Goal: Task Accomplishment & Management: Complete application form

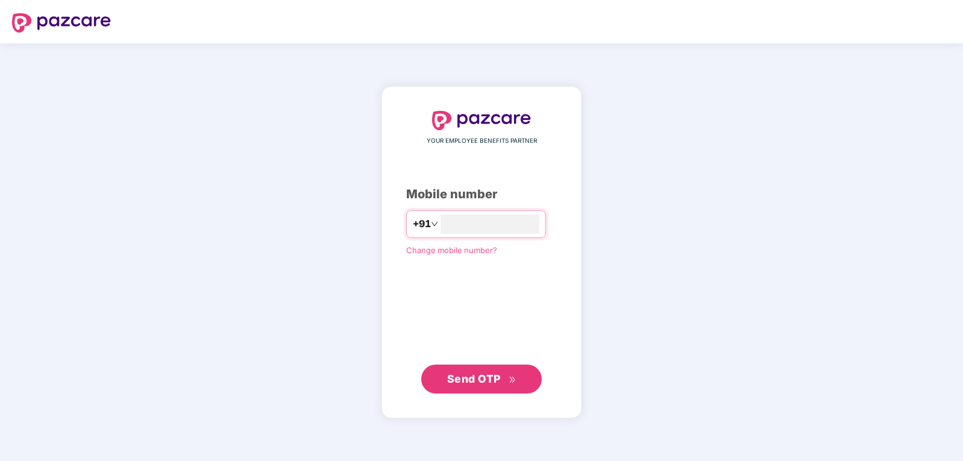
type input "**********"
click at [486, 380] on span "Send OTP" at bounding box center [474, 379] width 54 height 13
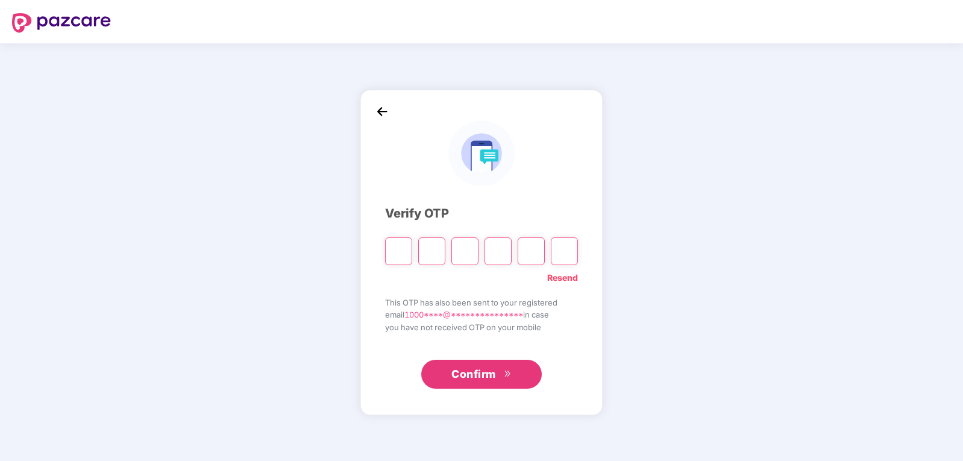
type input "*"
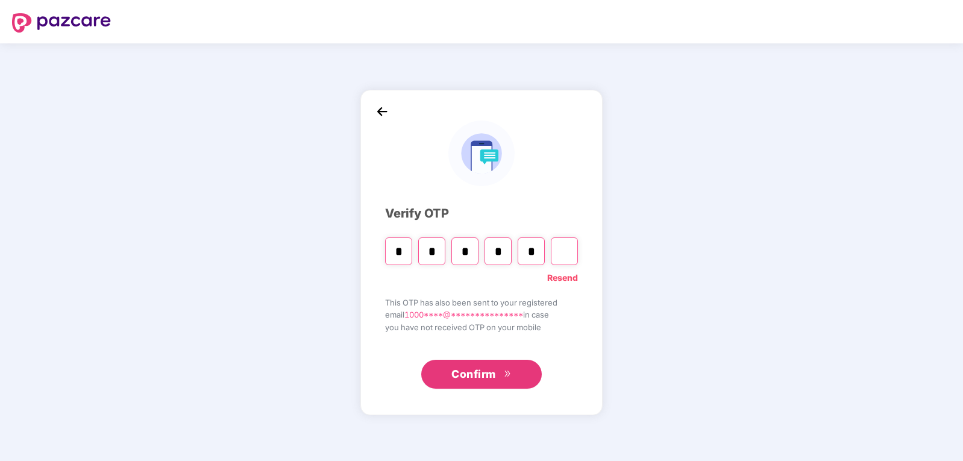
type input "*"
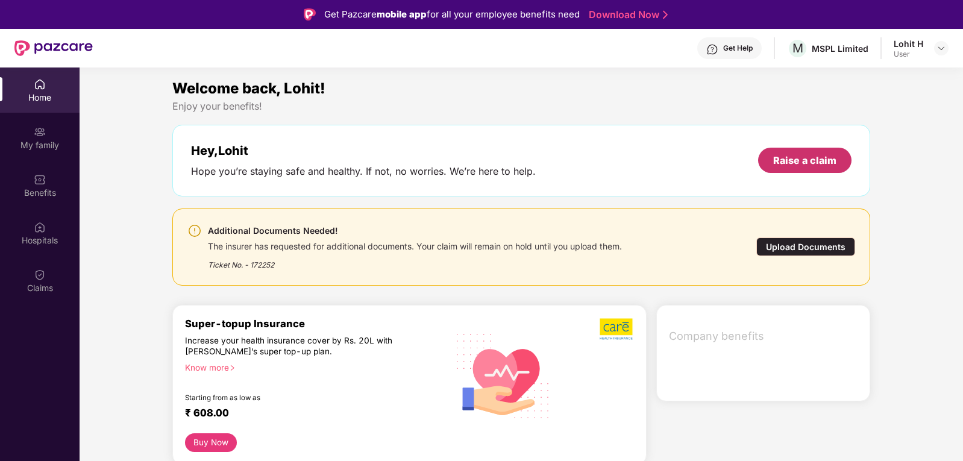
click at [814, 154] on div "Raise a claim" at bounding box center [804, 160] width 63 height 13
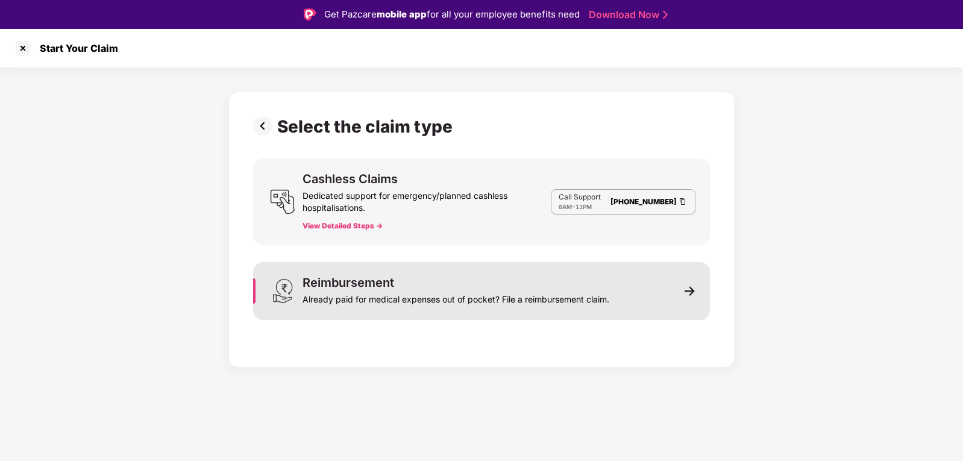
click at [385, 294] on div "Already paid for medical expenses out of pocket? File a reimbursement claim." at bounding box center [456, 297] width 307 height 17
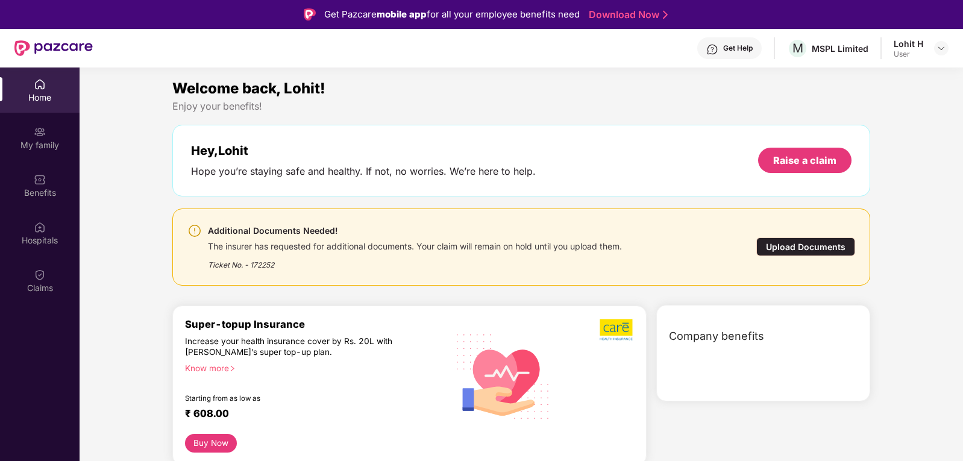
click at [817, 245] on div "Upload Documents" at bounding box center [806, 247] width 99 height 19
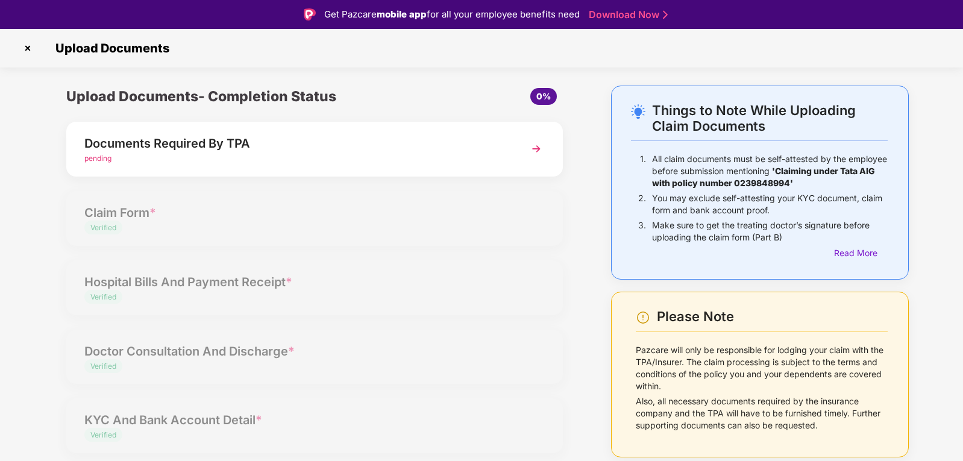
click at [539, 149] on img at bounding box center [537, 149] width 22 height 22
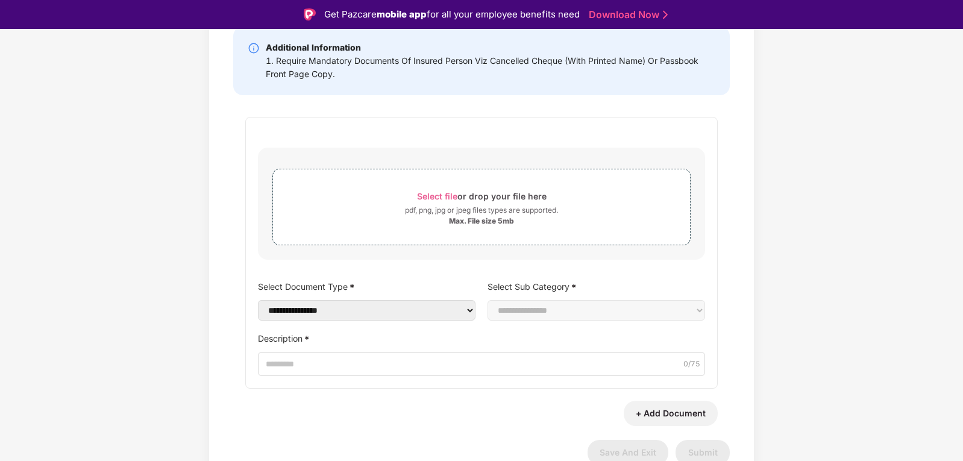
scroll to position [12, 0]
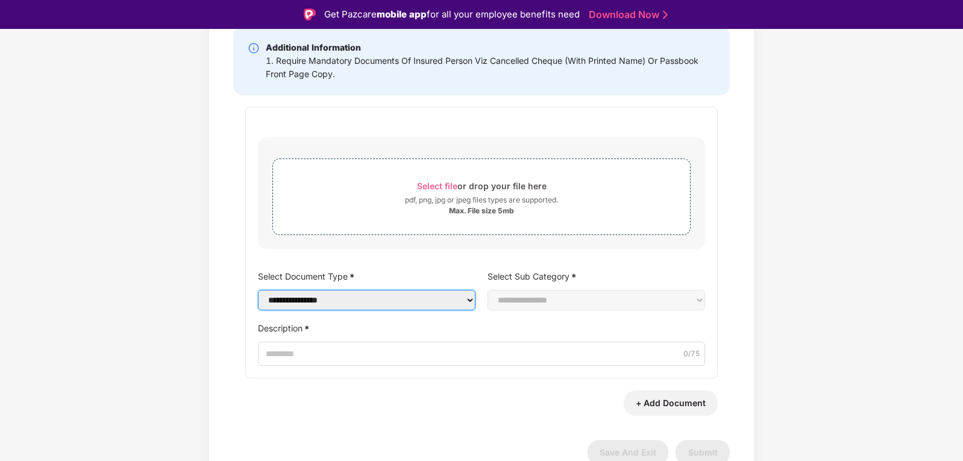
click at [470, 301] on select "**********" at bounding box center [367, 300] width 218 height 20
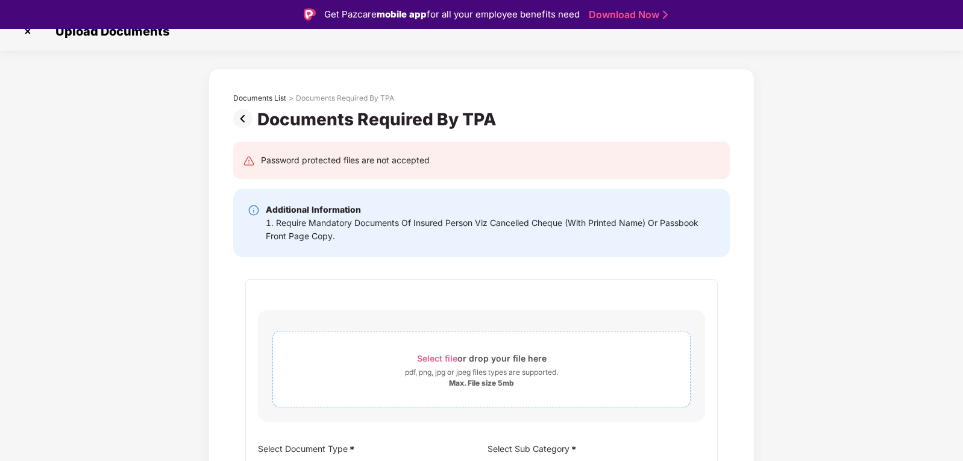
scroll to position [0, 0]
